Goal: Download file/media

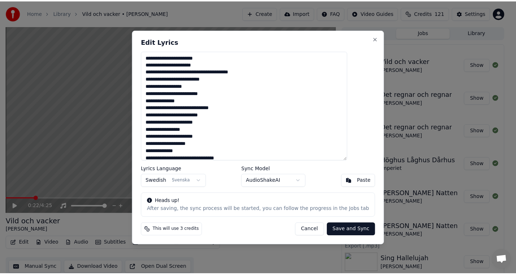
scroll to position [2, 0]
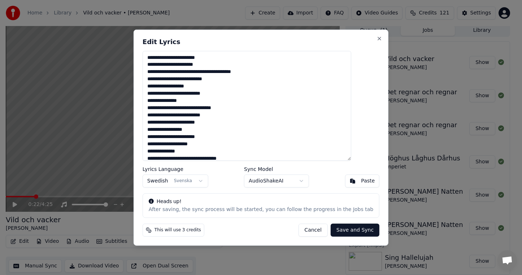
drag, startPoint x: 301, startPoint y: 228, endPoint x: 176, endPoint y: 223, distance: 124.2
click at [301, 228] on button "Cancel" at bounding box center [312, 229] width 29 height 13
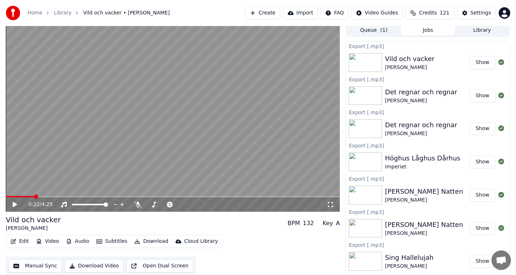
click at [12, 203] on icon at bounding box center [20, 204] width 17 height 6
click at [6, 197] on span at bounding box center [6, 196] width 0 height 1
drag, startPoint x: 15, startPoint y: 203, endPoint x: 10, endPoint y: 208, distance: 6.9
click at [15, 203] on icon at bounding box center [20, 204] width 17 height 6
click at [148, 240] on button "Download" at bounding box center [151, 241] width 40 height 10
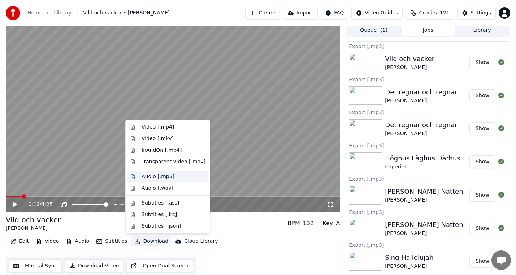
click at [167, 176] on div "Audio [.mp3]" at bounding box center [157, 176] width 33 height 7
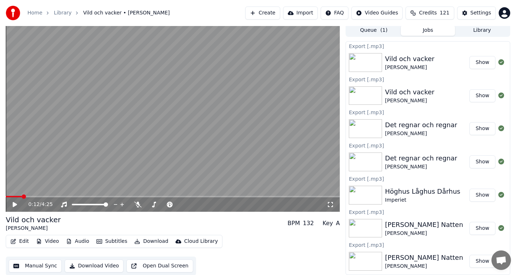
click at [494, 28] on button "Library" at bounding box center [482, 30] width 54 height 10
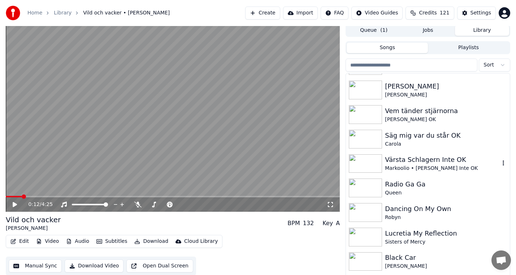
scroll to position [1660, 0]
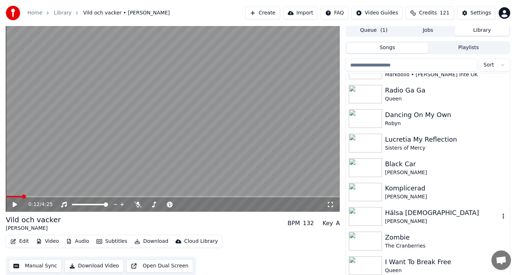
click at [408, 213] on div "Hälsa [DEMOGRAPHIC_DATA]" at bounding box center [442, 212] width 115 height 10
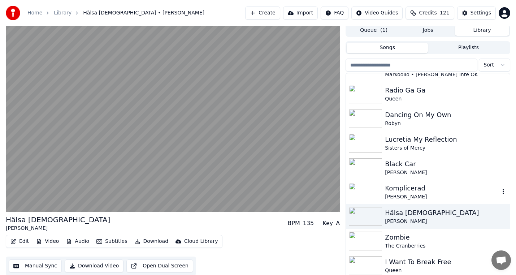
click at [414, 191] on div "Komplicerad" at bounding box center [442, 188] width 115 height 10
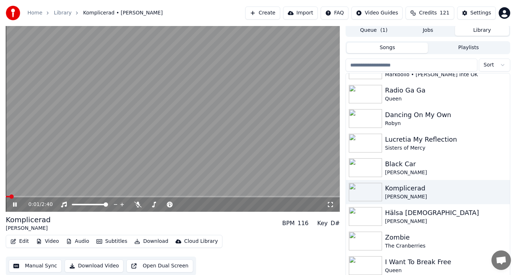
click at [15, 204] on icon at bounding box center [20, 204] width 17 height 6
click at [12, 203] on icon at bounding box center [20, 204] width 17 height 6
click at [142, 205] on div at bounding box center [170, 204] width 58 height 7
click at [137, 205] on icon at bounding box center [137, 204] width 7 height 6
click at [152, 236] on div "Edit Video Audio Subtitles Download Cloud Library" at bounding box center [114, 241] width 216 height 13
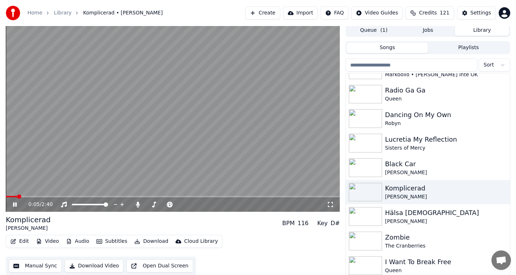
click at [153, 242] on button "Download" at bounding box center [151, 241] width 40 height 10
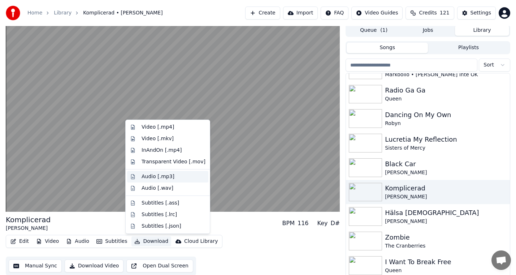
click at [167, 177] on div "Audio [.mp3]" at bounding box center [157, 176] width 33 height 7
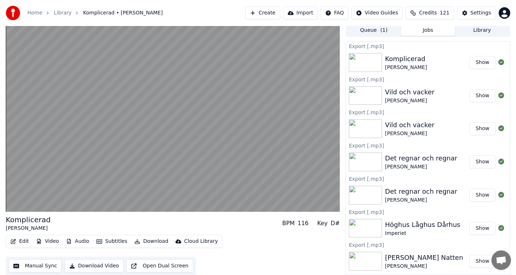
drag, startPoint x: 309, startPoint y: 252, endPoint x: 253, endPoint y: 240, distance: 56.9
click at [309, 252] on div "Edit Video Audio Subtitles Download Cloud Library Manual Sync Download Video Op…" at bounding box center [173, 255] width 334 height 40
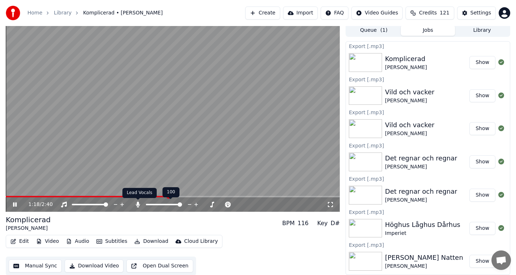
click at [139, 205] on icon at bounding box center [138, 204] width 4 height 6
drag, startPoint x: 340, startPoint y: 24, endPoint x: 329, endPoint y: 35, distance: 15.3
click at [340, 24] on div "Home Library Komplicerad • [PERSON_NAME] Create Import FAQ Video Guides Credits…" at bounding box center [258, 13] width 516 height 26
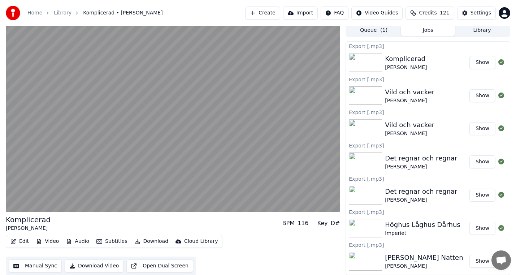
click at [298, 255] on div "Edit Video Audio Subtitles Download Cloud Library Manual Sync Download Video Op…" at bounding box center [173, 255] width 334 height 40
click at [24, 244] on button "Edit" at bounding box center [20, 241] width 24 height 10
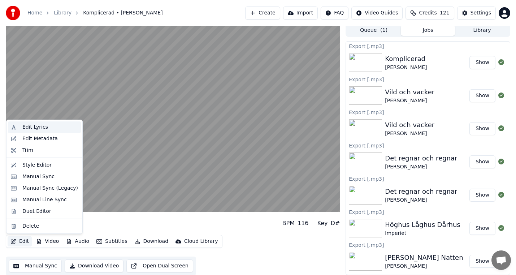
click at [49, 127] on div "Edit Lyrics" at bounding box center [50, 126] width 56 height 7
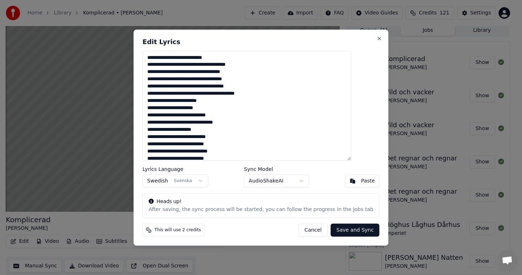
click at [234, 91] on textarea at bounding box center [247, 106] width 209 height 110
drag, startPoint x: 304, startPoint y: 233, endPoint x: 108, endPoint y: 222, distance: 196.6
click at [304, 233] on button "Cancel" at bounding box center [312, 229] width 29 height 13
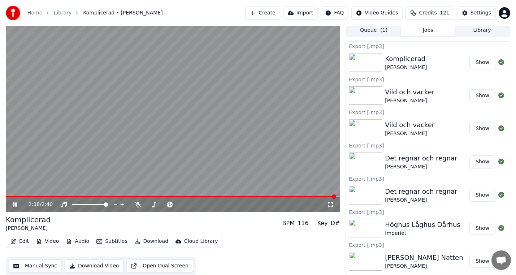
click at [14, 204] on icon at bounding box center [15, 204] width 4 height 4
click at [8, 200] on div "2:38 / 2:40" at bounding box center [173, 204] width 334 height 14
click at [14, 204] on icon at bounding box center [15, 204] width 4 height 5
click at [6, 196] on span at bounding box center [6, 196] width 0 height 1
click at [16, 202] on icon at bounding box center [20, 204] width 17 height 6
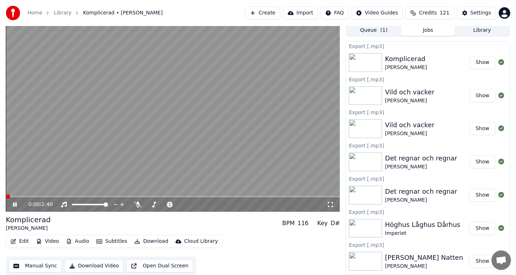
click at [6, 197] on span at bounding box center [8, 196] width 4 height 4
click at [14, 202] on icon at bounding box center [20, 204] width 17 height 6
click at [149, 243] on button "Download" at bounding box center [151, 241] width 40 height 10
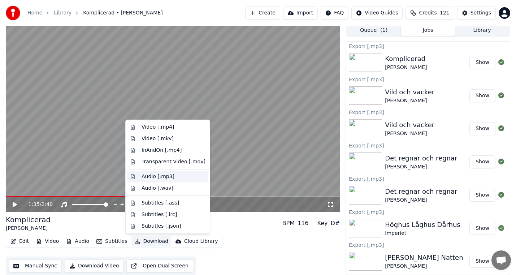
click at [178, 176] on div "Audio [.mp3]" at bounding box center [173, 176] width 64 height 7
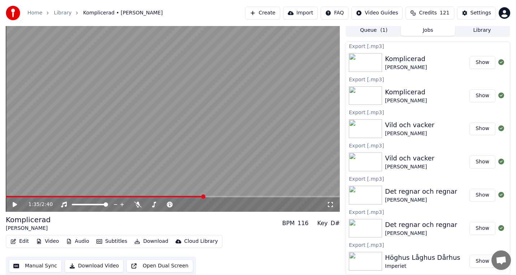
click at [13, 204] on icon at bounding box center [15, 204] width 4 height 5
click at [10, 203] on div "1:46 / 2:40" at bounding box center [173, 204] width 328 height 7
click at [12, 203] on icon at bounding box center [20, 204] width 17 height 6
